Goal: Information Seeking & Learning: Check status

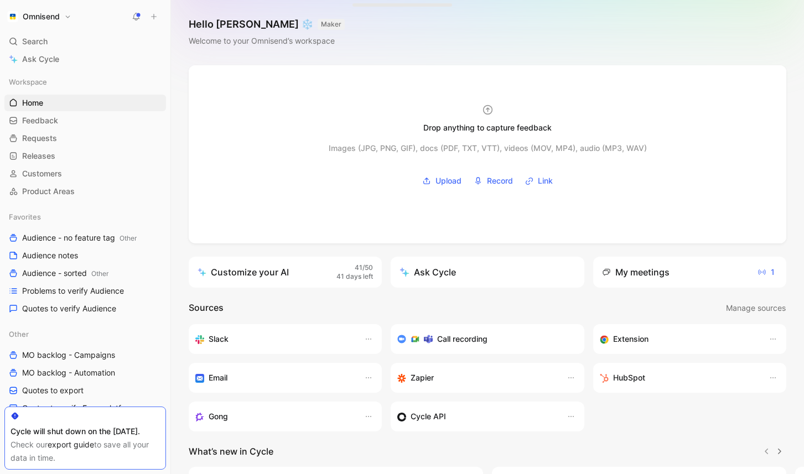
click at [638, 271] on div "My meetings" at bounding box center [636, 272] width 68 height 13
click at [629, 271] on div "My meetings" at bounding box center [636, 272] width 68 height 13
click at [700, 271] on div "My meetings 1" at bounding box center [689, 272] width 193 height 31
click at [648, 273] on div "My meetings" at bounding box center [636, 272] width 68 height 13
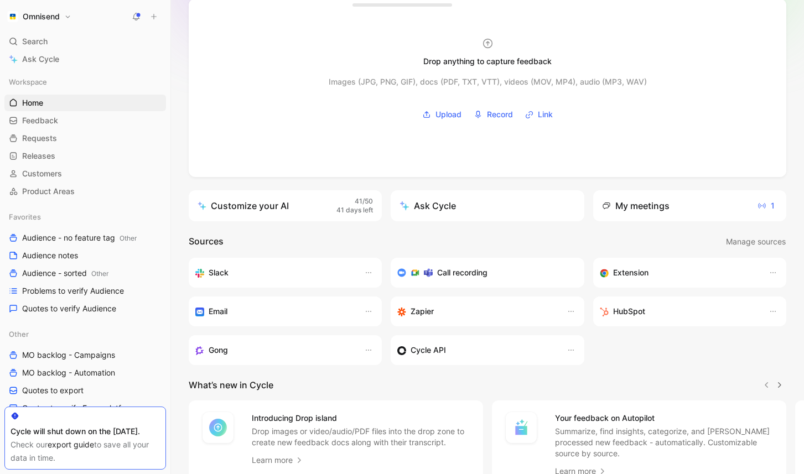
scroll to position [68, 0]
click at [642, 205] on div "My meetings" at bounding box center [636, 204] width 68 height 13
click at [767, 205] on span "1" at bounding box center [766, 204] width 17 height 13
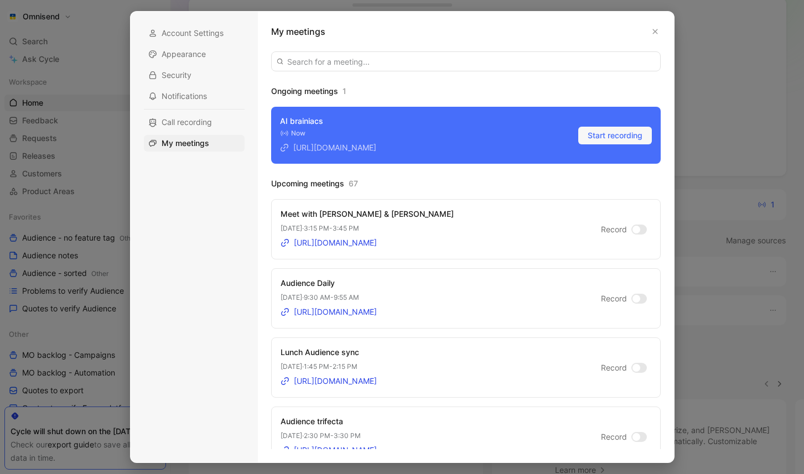
click at [639, 228] on div at bounding box center [637, 230] width 8 height 8
click at [0, 0] on input "Record" at bounding box center [0, 0] width 0 height 0
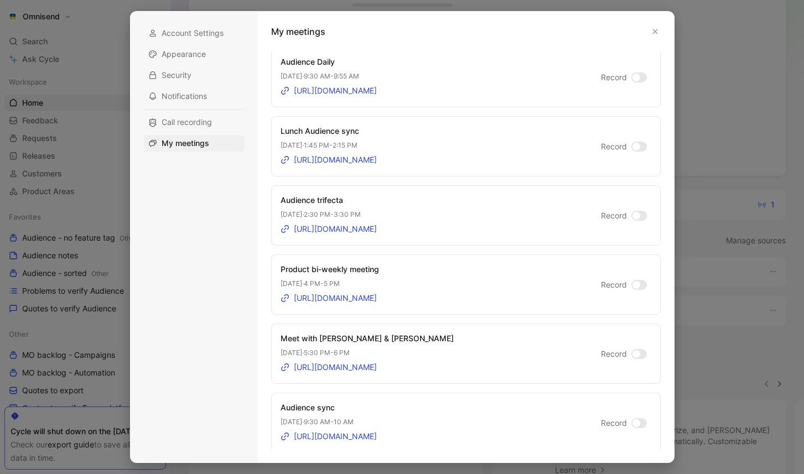
scroll to position [227, 0]
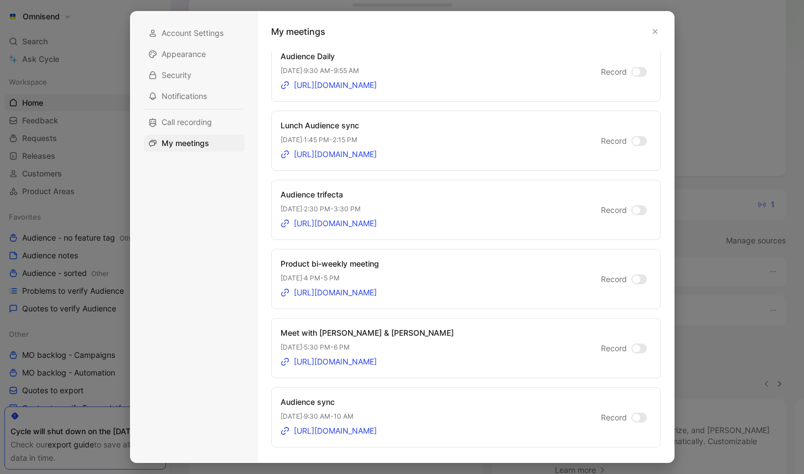
click at [639, 347] on div at bounding box center [637, 349] width 8 height 8
click at [0, 0] on input "Record" at bounding box center [0, 0] width 0 height 0
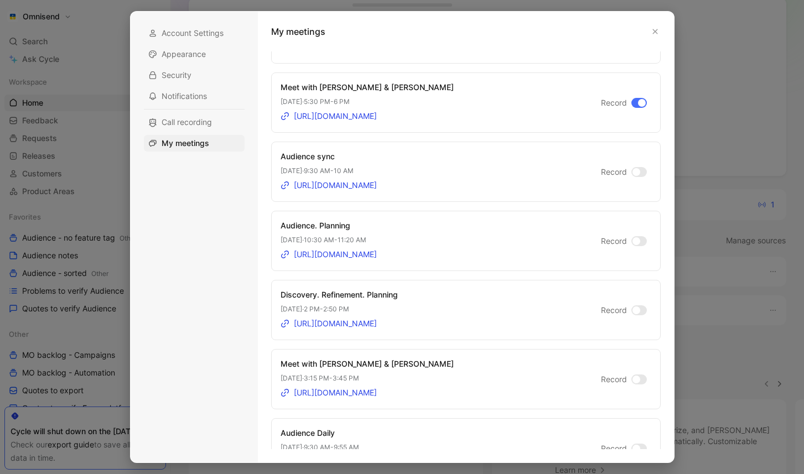
scroll to position [477, 0]
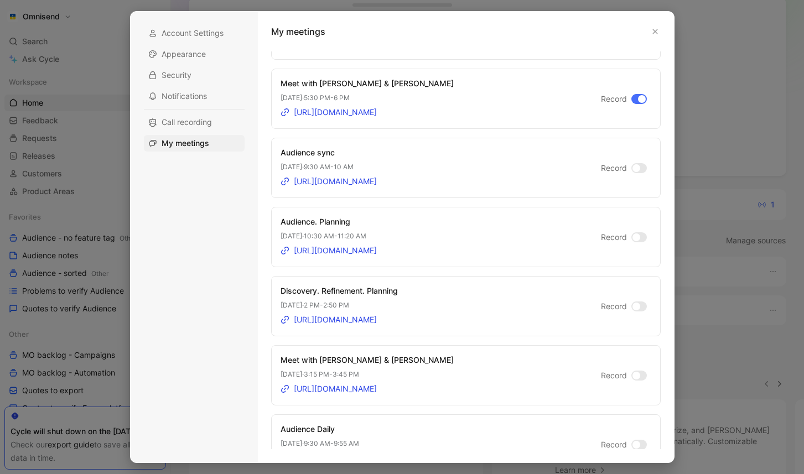
click at [635, 377] on div at bounding box center [637, 376] width 8 height 8
click at [0, 0] on input "Record" at bounding box center [0, 0] width 0 height 0
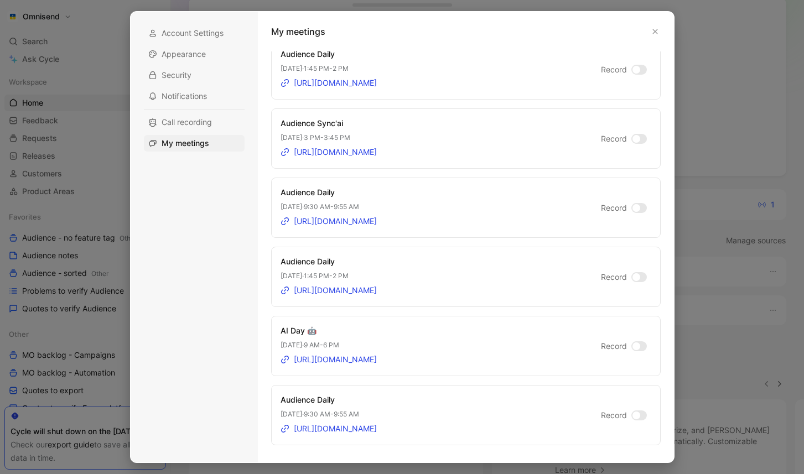
scroll to position [1068, 0]
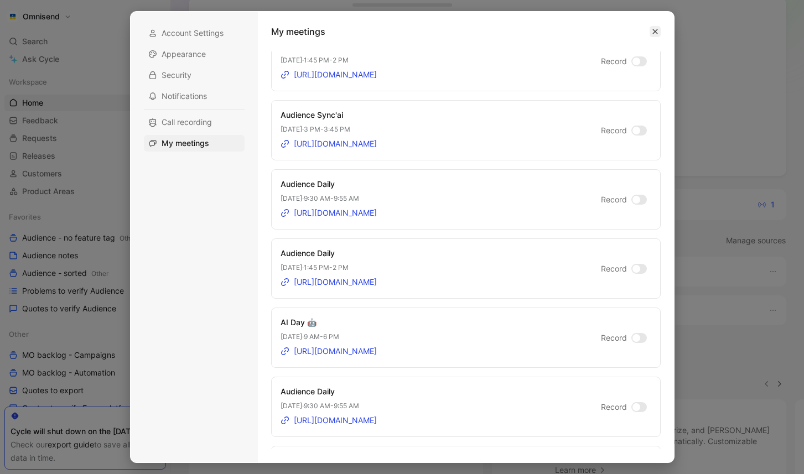
click at [660, 30] on button "button" at bounding box center [655, 31] width 11 height 11
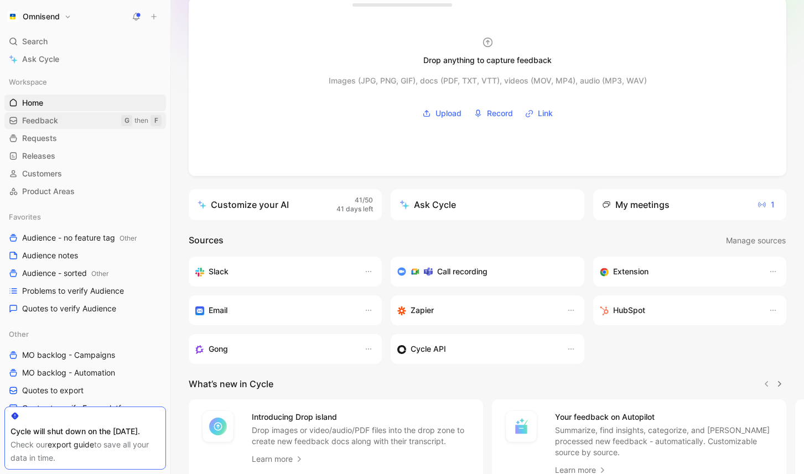
click at [68, 125] on link "Feedback G then F" at bounding box center [85, 120] width 162 height 17
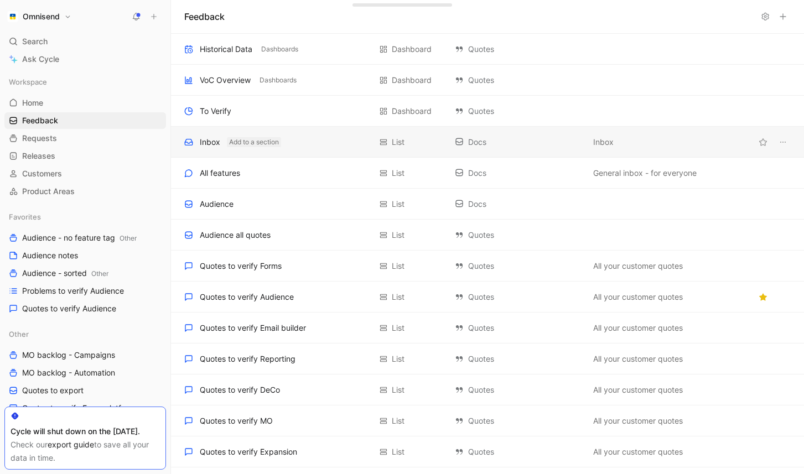
click at [230, 143] on button "Add to a section" at bounding box center [254, 142] width 54 height 10
click at [209, 142] on div "Inbox" at bounding box center [210, 142] width 20 height 13
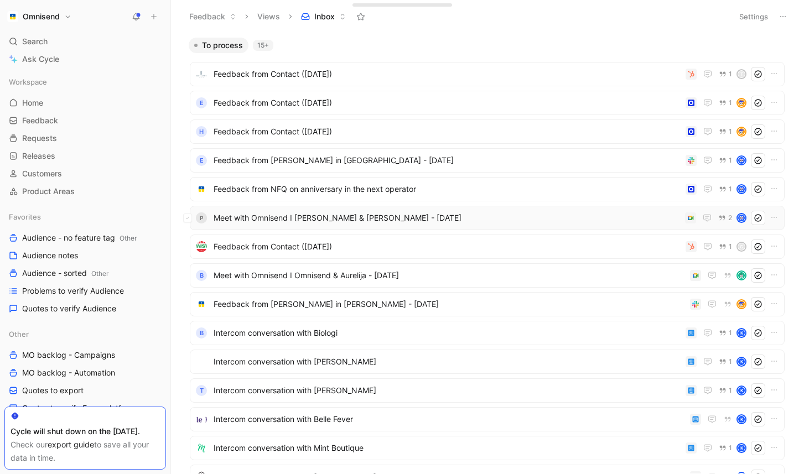
click at [327, 219] on span "Meet with Omnisend I [PERSON_NAME] & [PERSON_NAME] - [DATE]" at bounding box center [447, 217] width 467 height 13
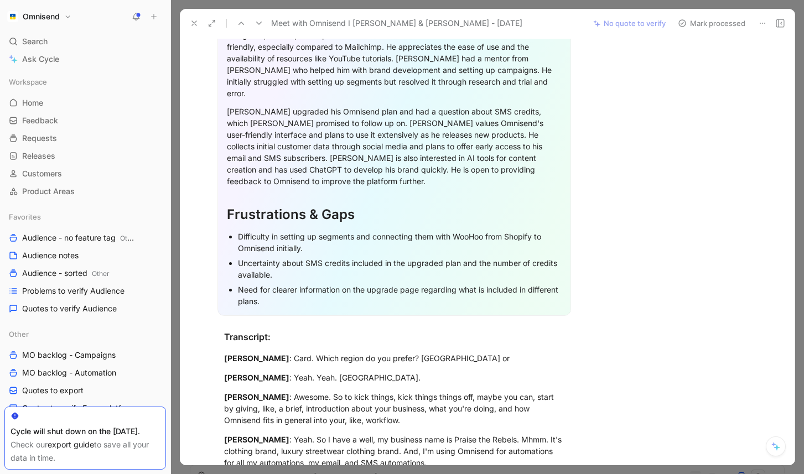
scroll to position [1891, 0]
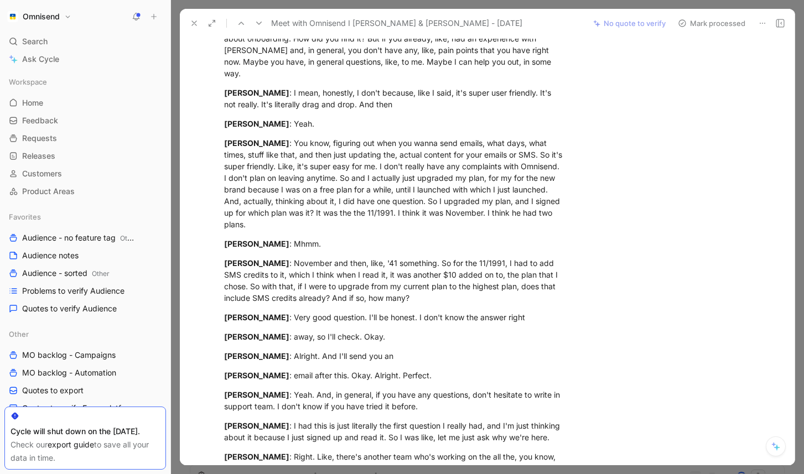
click at [198, 21] on icon at bounding box center [194, 23] width 9 height 9
